Goal: Complete application form

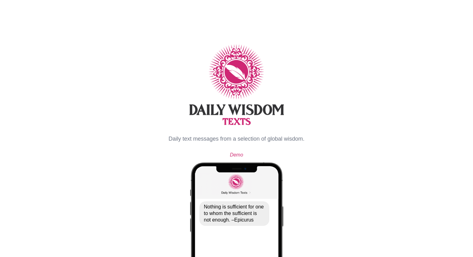
select select "**"
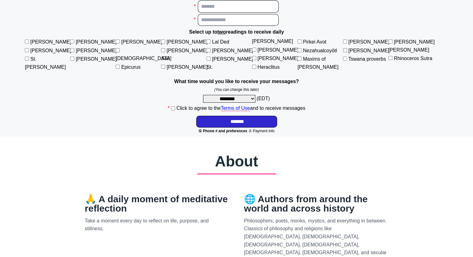
scroll to position [415, 0]
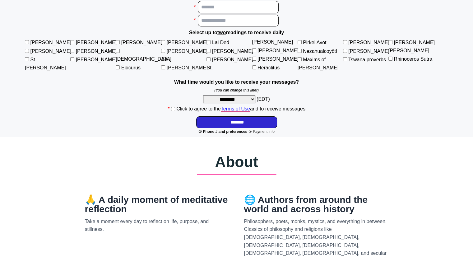
click at [198, 129] on span "① Phone # and preferences" at bounding box center [222, 131] width 49 height 4
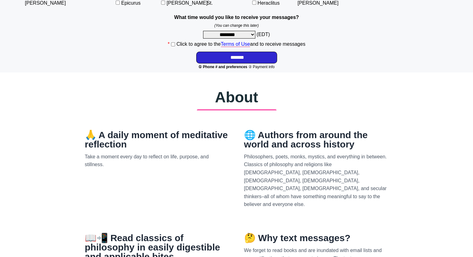
scroll to position [479, 0]
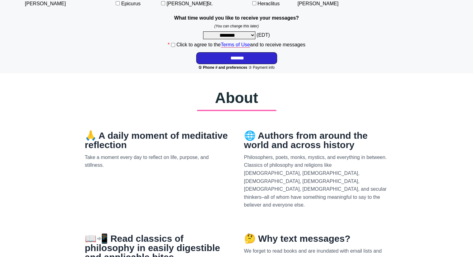
click at [221, 42] on link "Terms of Use" at bounding box center [235, 45] width 29 height 6
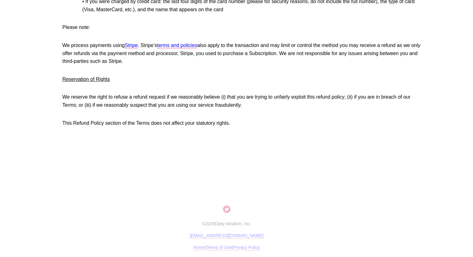
scroll to position [3220, 0]
